Goal: Task Accomplishment & Management: Manage account settings

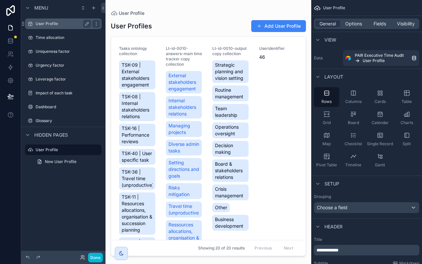
click at [59, 24] on label "User Profile" at bounding box center [62, 23] width 53 height 5
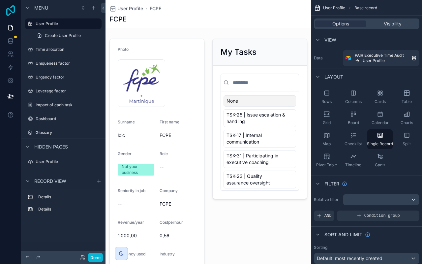
click at [13, 9] on icon at bounding box center [10, 10] width 13 height 11
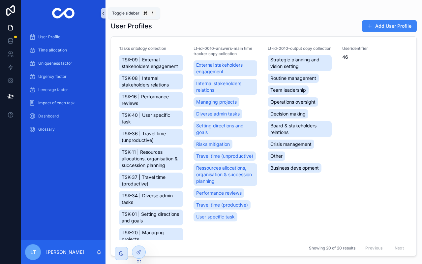
click at [101, 14] on icon "scrollable content" at bounding box center [103, 13] width 5 height 5
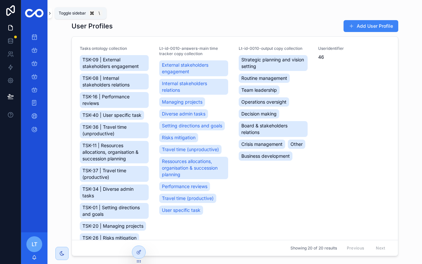
click at [51, 13] on icon "scrollable content" at bounding box center [49, 13] width 5 height 5
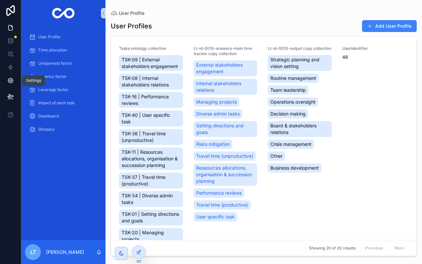
click at [14, 84] on link at bounding box center [10, 80] width 21 height 13
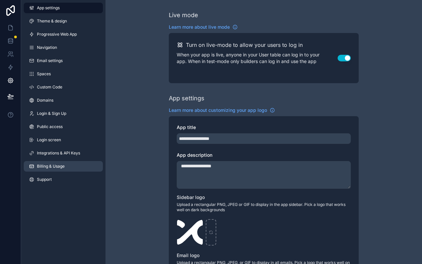
click at [72, 166] on link "Billing & Usage" at bounding box center [63, 166] width 79 height 11
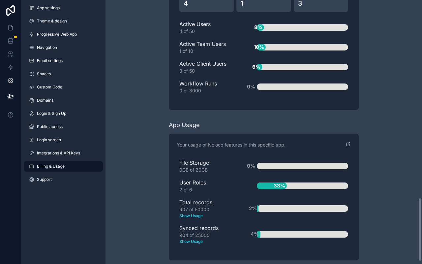
scroll to position [822, 0]
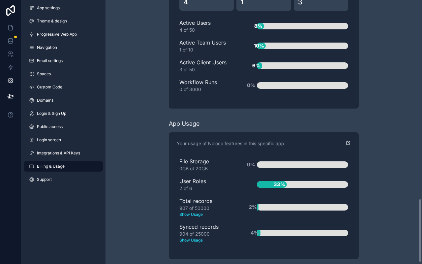
click at [349, 142] on icon "scrollable content" at bounding box center [349, 142] width 2 height 2
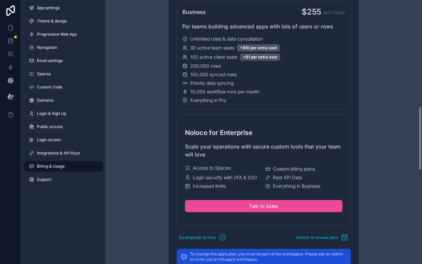
scroll to position [413, 0]
